Goal: Task Accomplishment & Management: Manage account settings

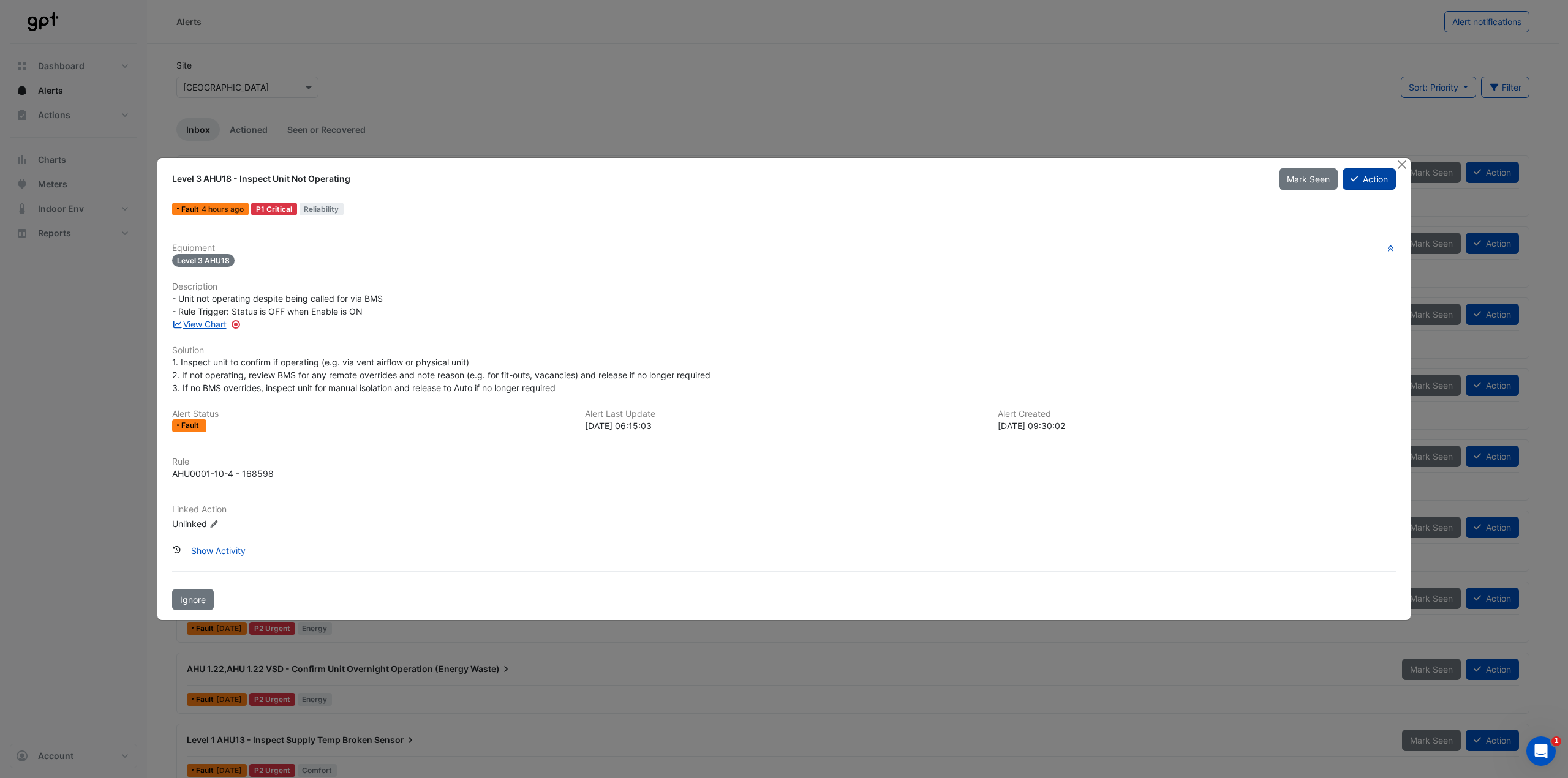
click at [1373, 180] on button "Action" at bounding box center [1369, 179] width 54 height 22
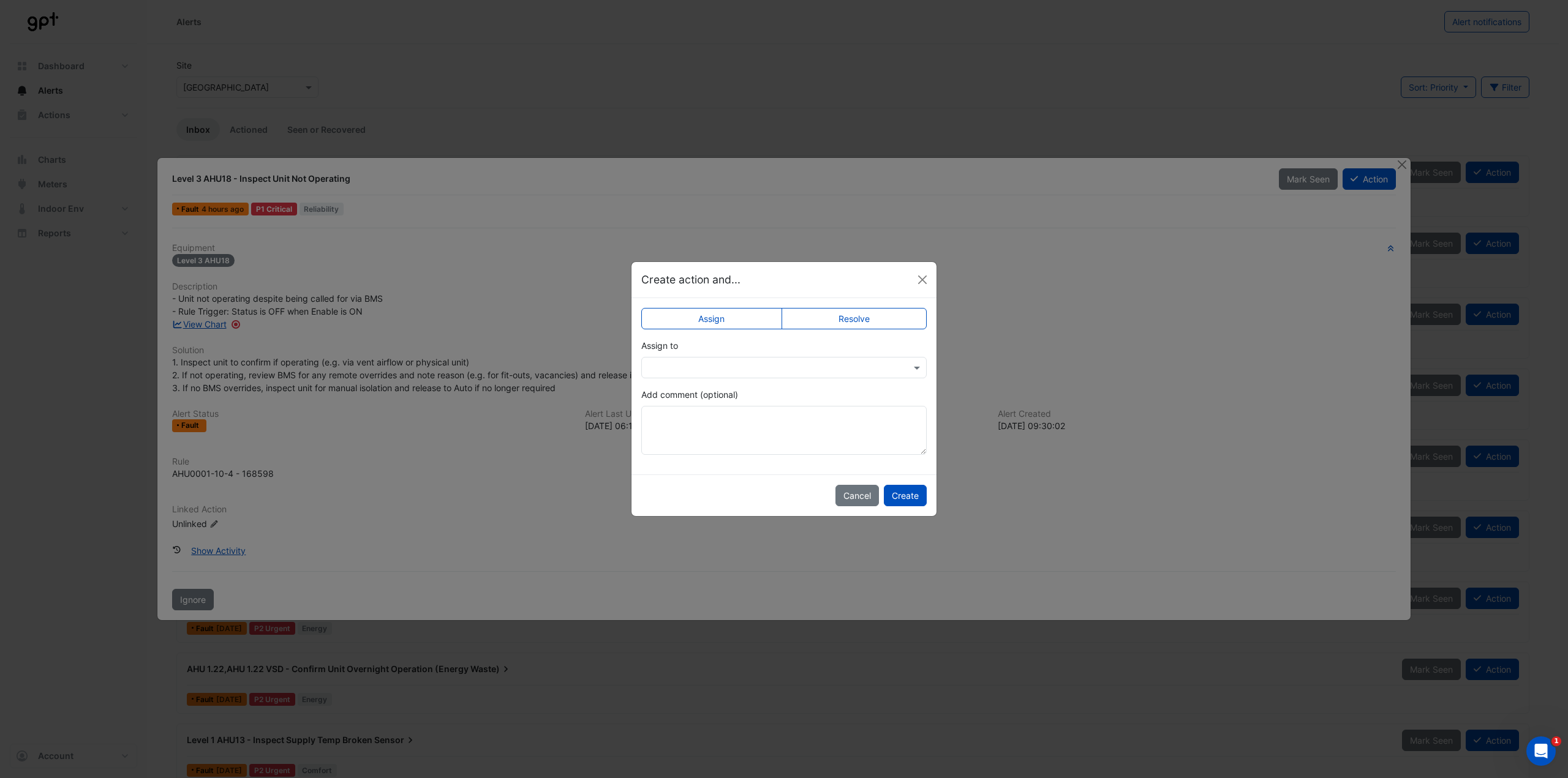
click at [897, 321] on label "Resolve" at bounding box center [854, 318] width 146 height 22
click at [703, 422] on textarea "Add comment (optional)" at bounding box center [784, 430] width 286 height 49
type textarea "**********"
click at [898, 500] on button "Create" at bounding box center [905, 495] width 43 height 22
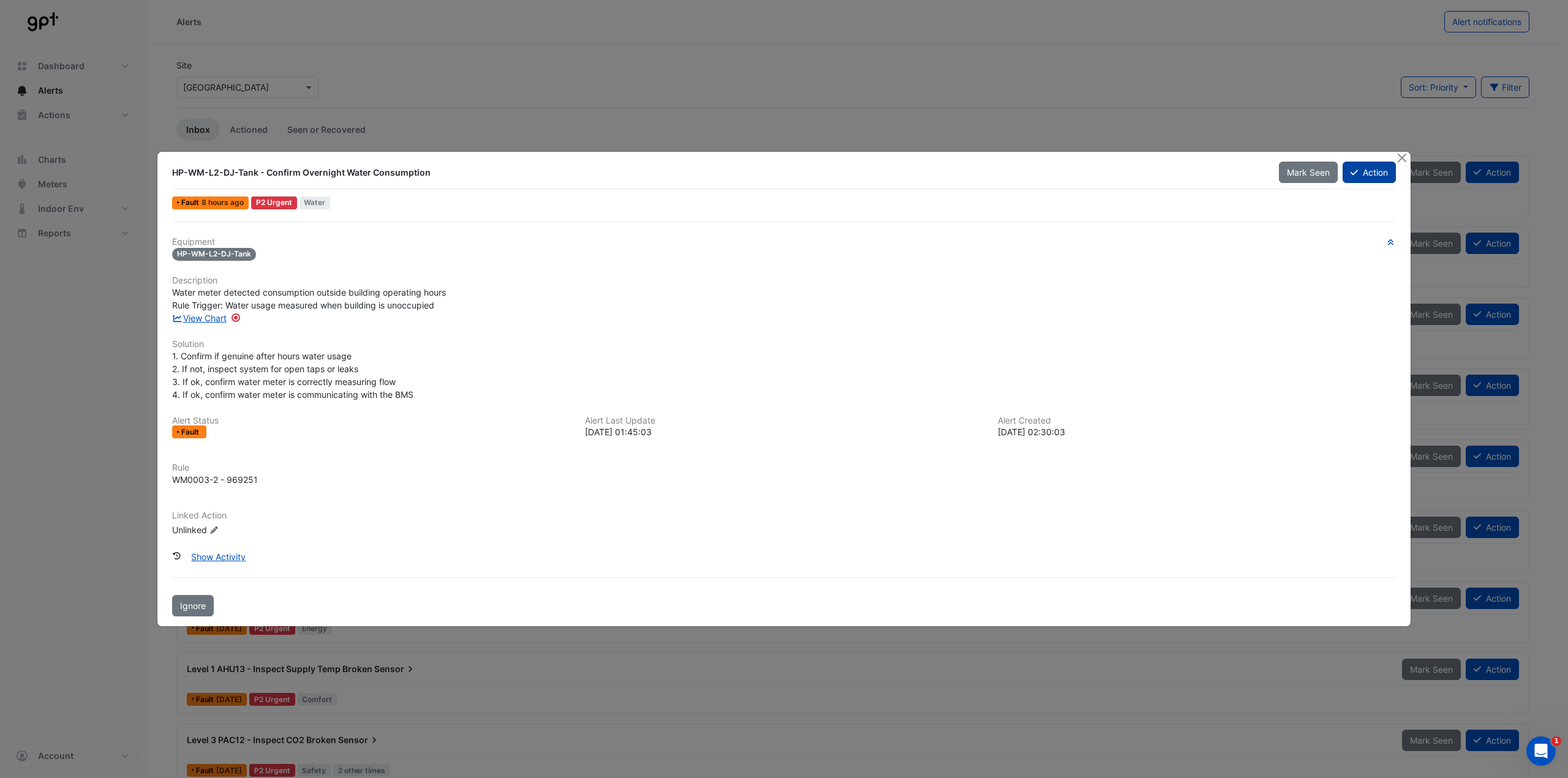
click at [1376, 174] on button "Action" at bounding box center [1369, 172] width 54 height 22
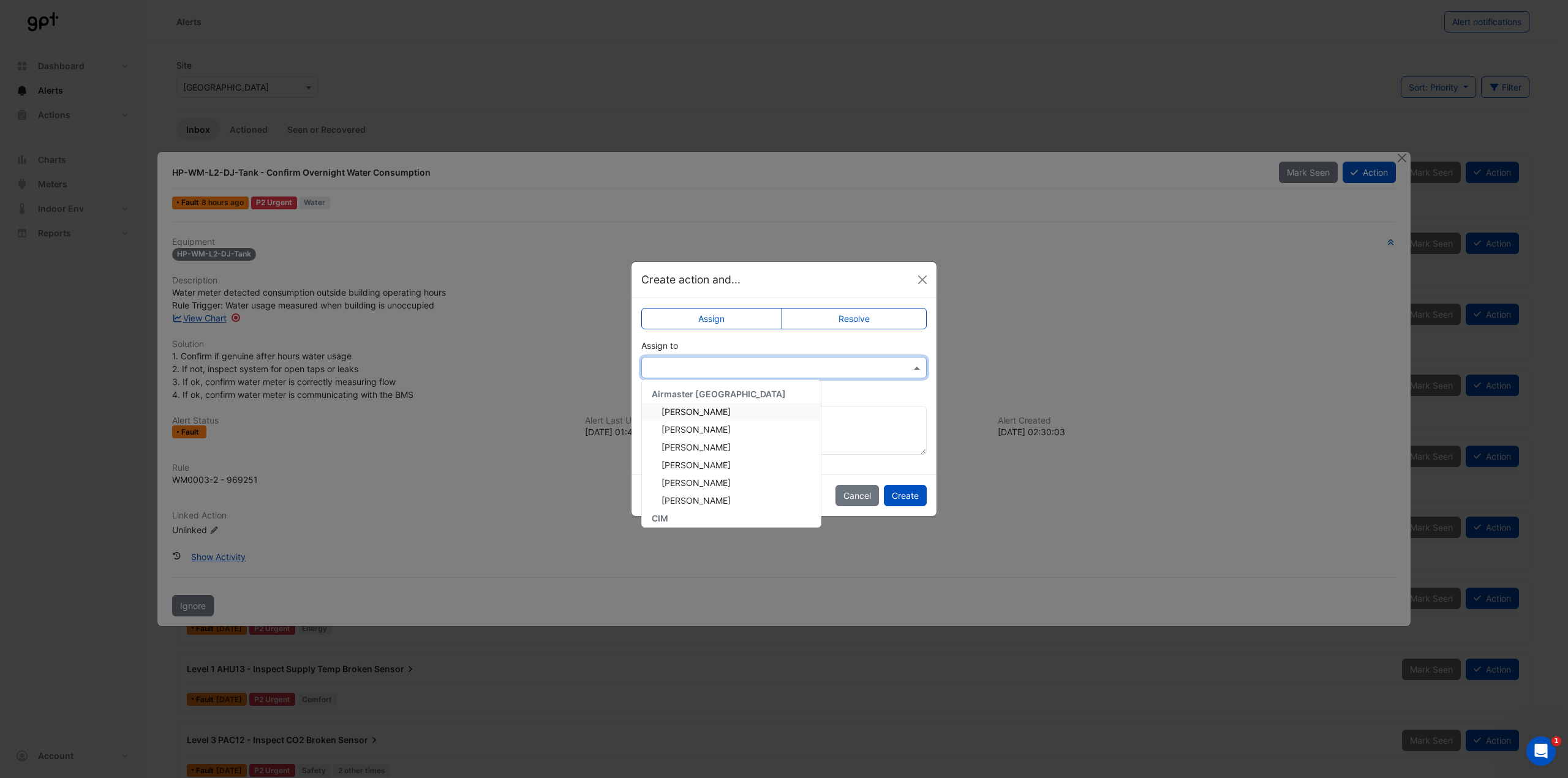
click at [690, 373] on input "text" at bounding box center [771, 368] width 248 height 13
click at [925, 278] on button "Close" at bounding box center [922, 280] width 18 height 18
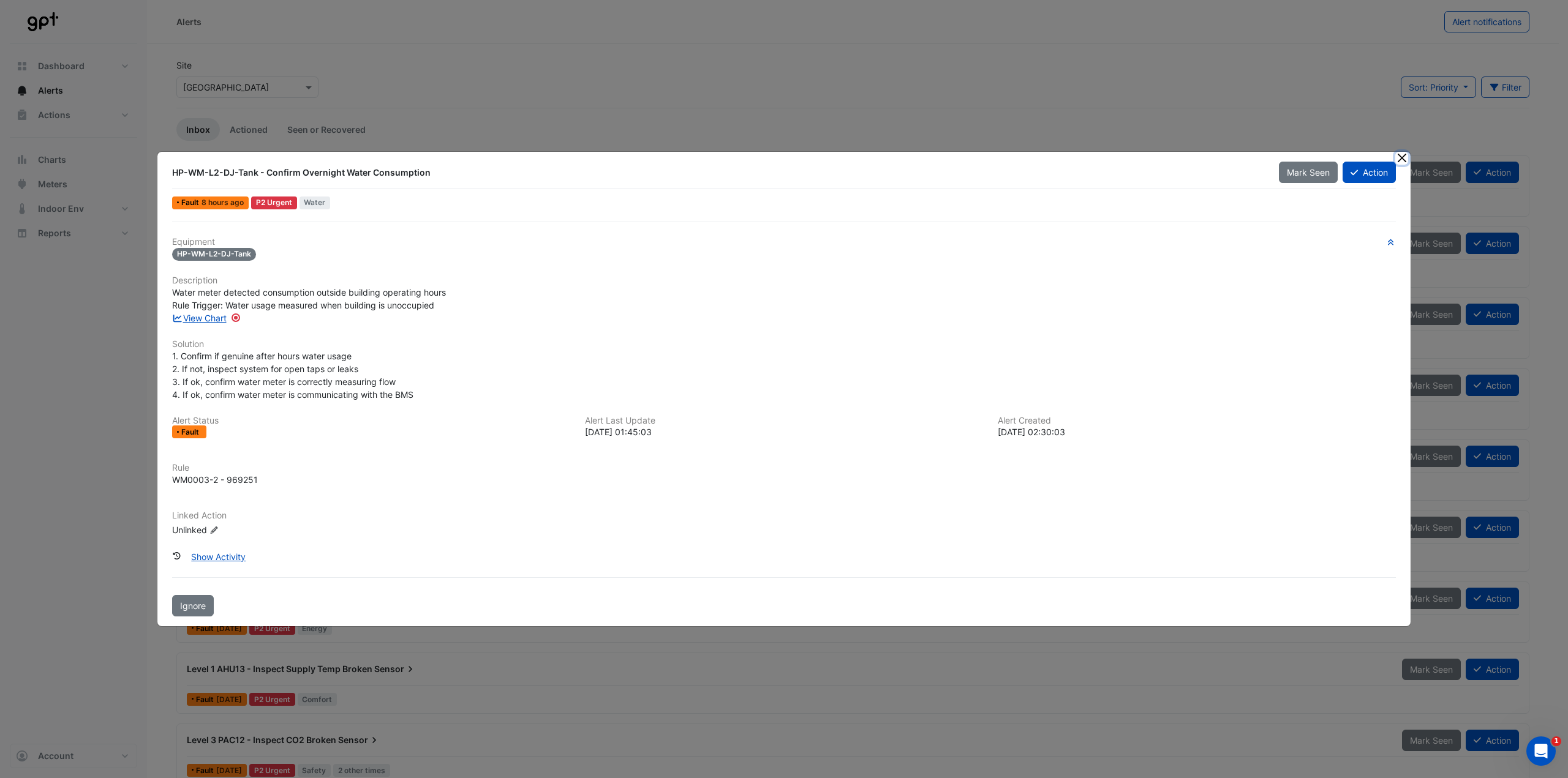
click at [1406, 158] on button "Close" at bounding box center [1402, 158] width 13 height 13
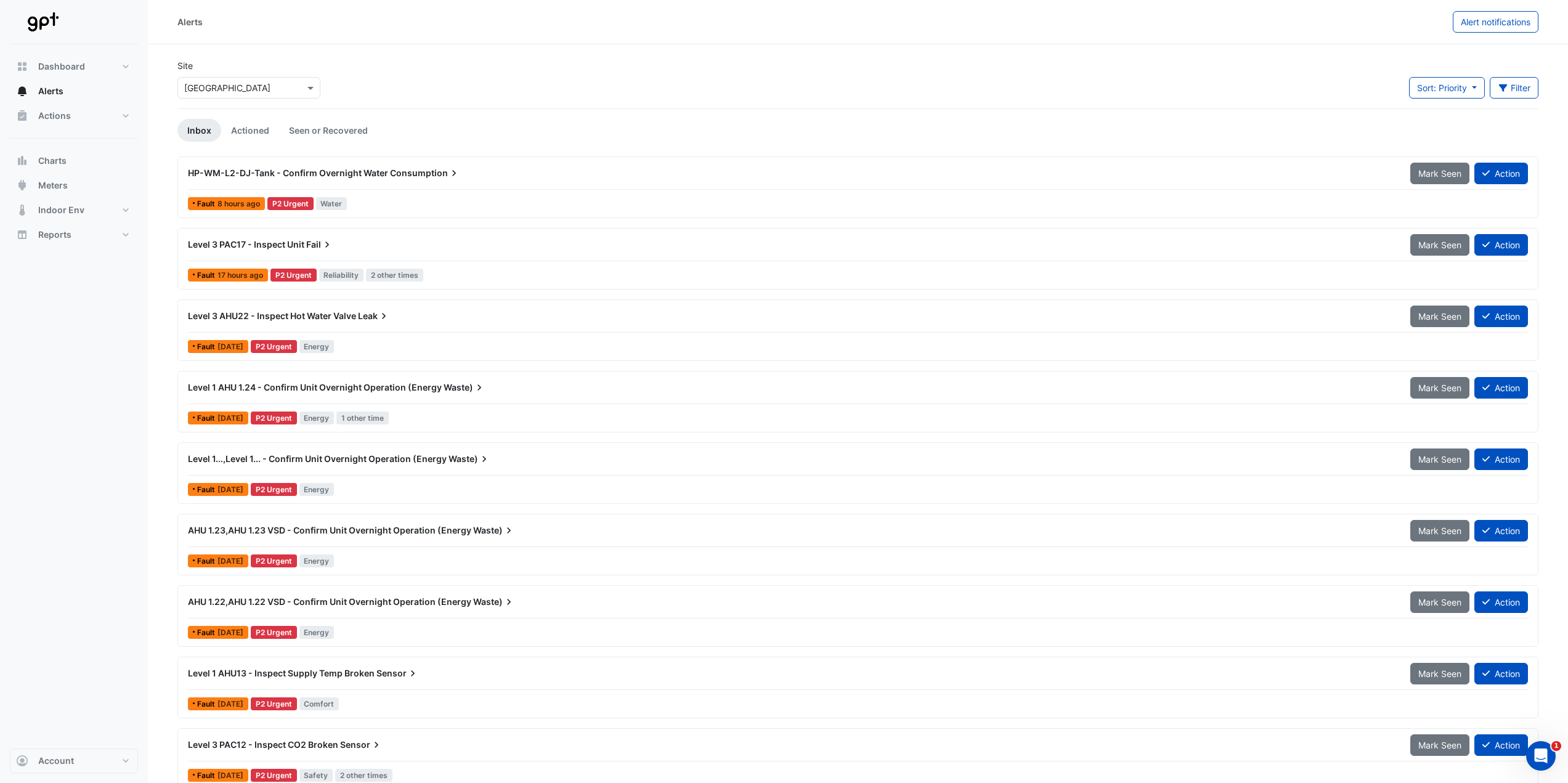
click at [416, 174] on span "Consumption" at bounding box center [425, 173] width 70 height 12
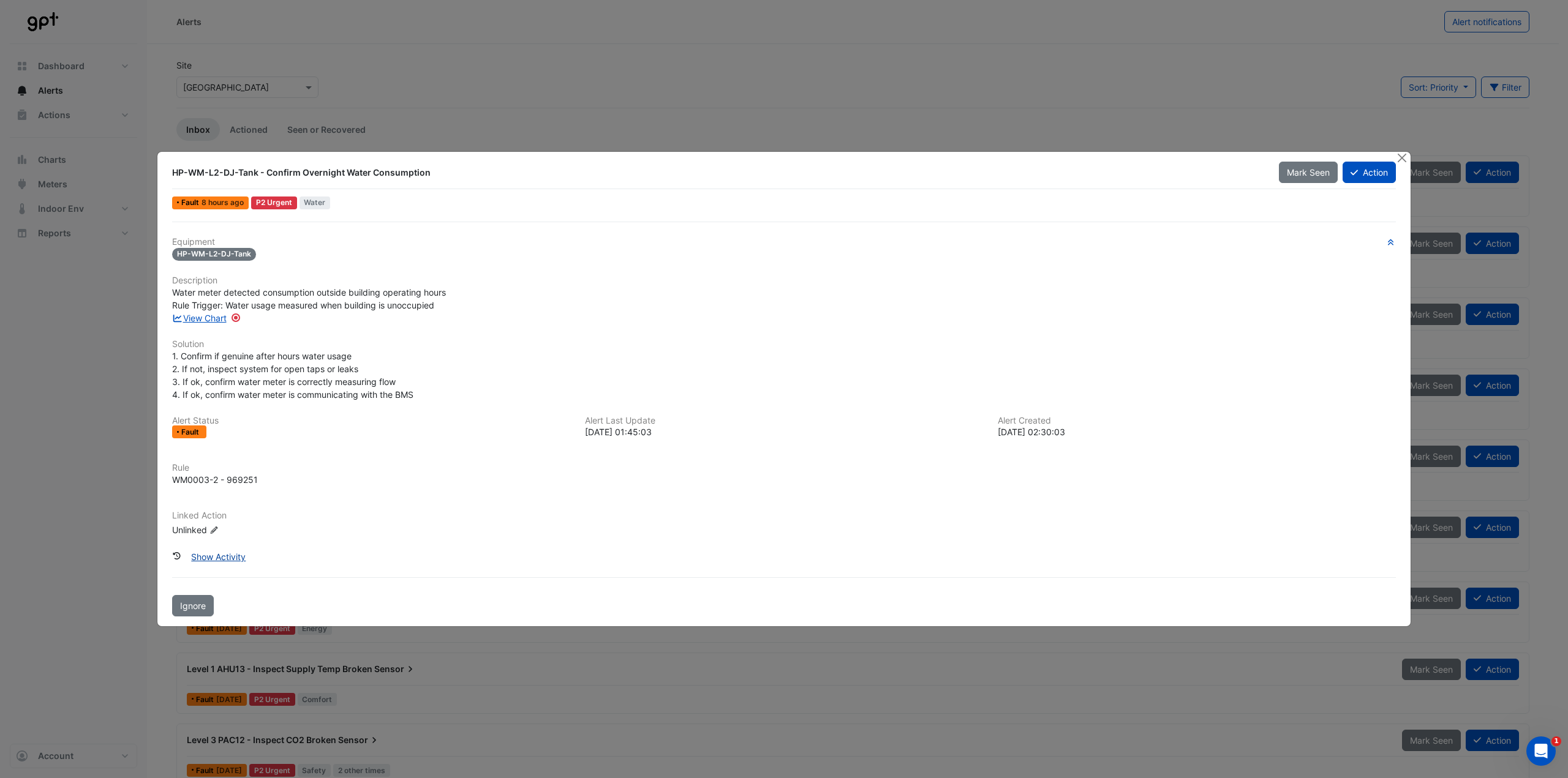
click at [216, 556] on button "Show Activity" at bounding box center [218, 557] width 71 height 22
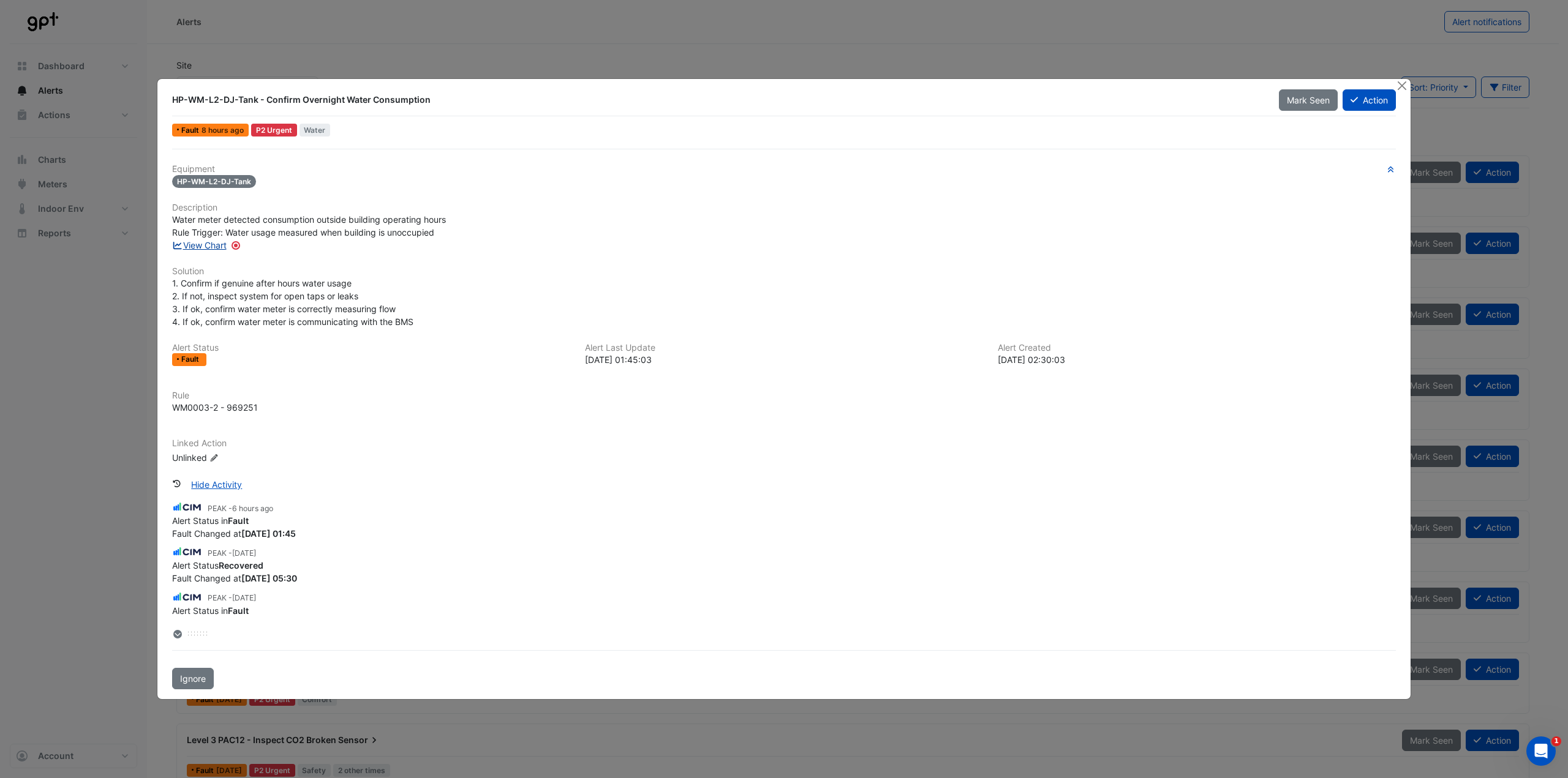
click at [204, 244] on link "View Chart" at bounding box center [199, 245] width 54 height 10
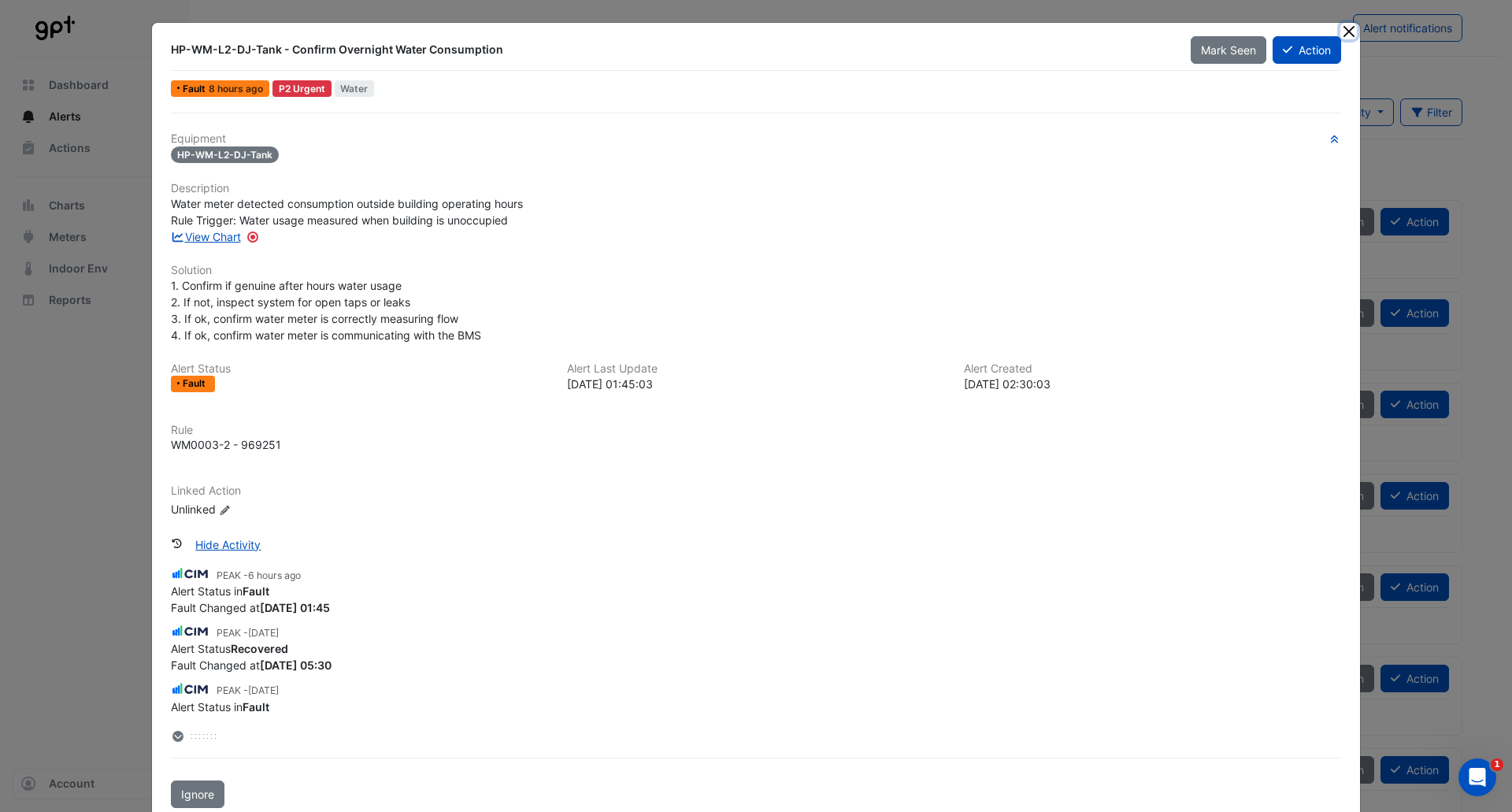
click at [1345, 30] on button "Close" at bounding box center [1349, 31] width 17 height 17
